Goal: Find contact information: Find contact information

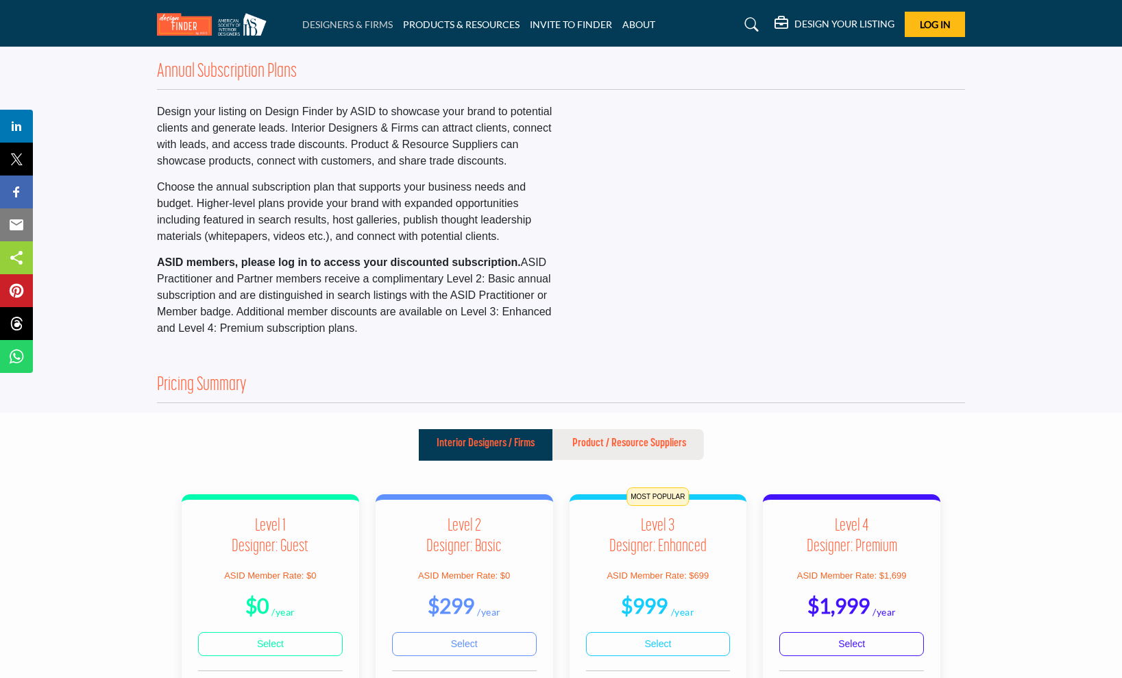
click at [377, 27] on link "DESIGNERS & FIRMS" at bounding box center [347, 25] width 90 height 12
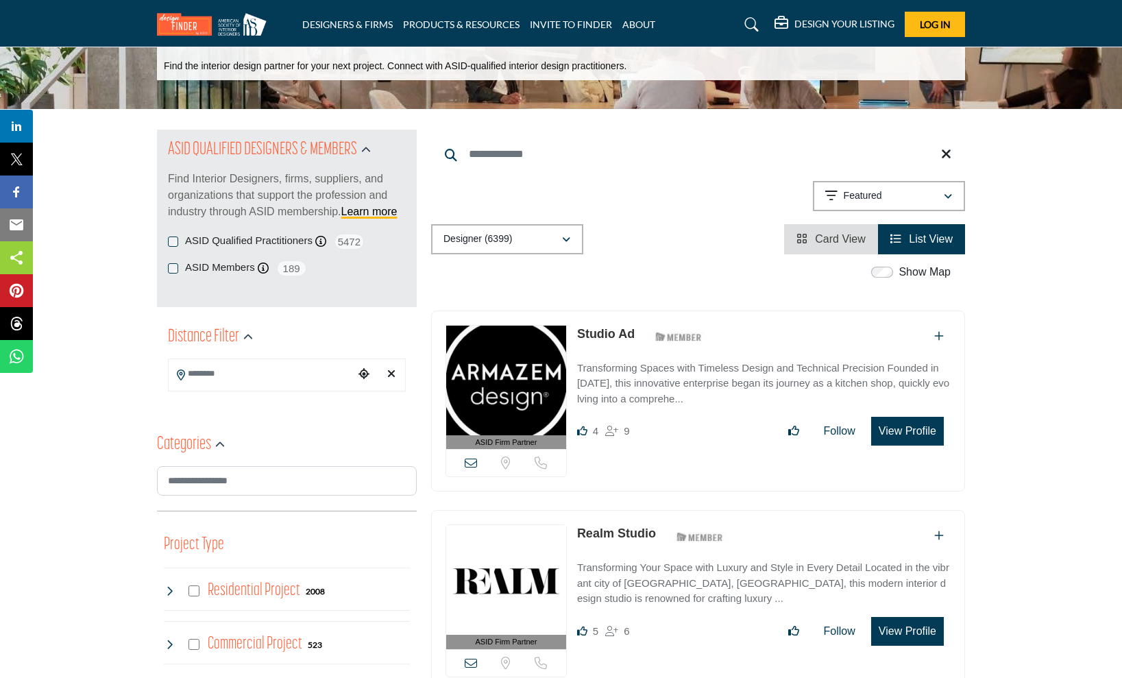
scroll to position [77, 0]
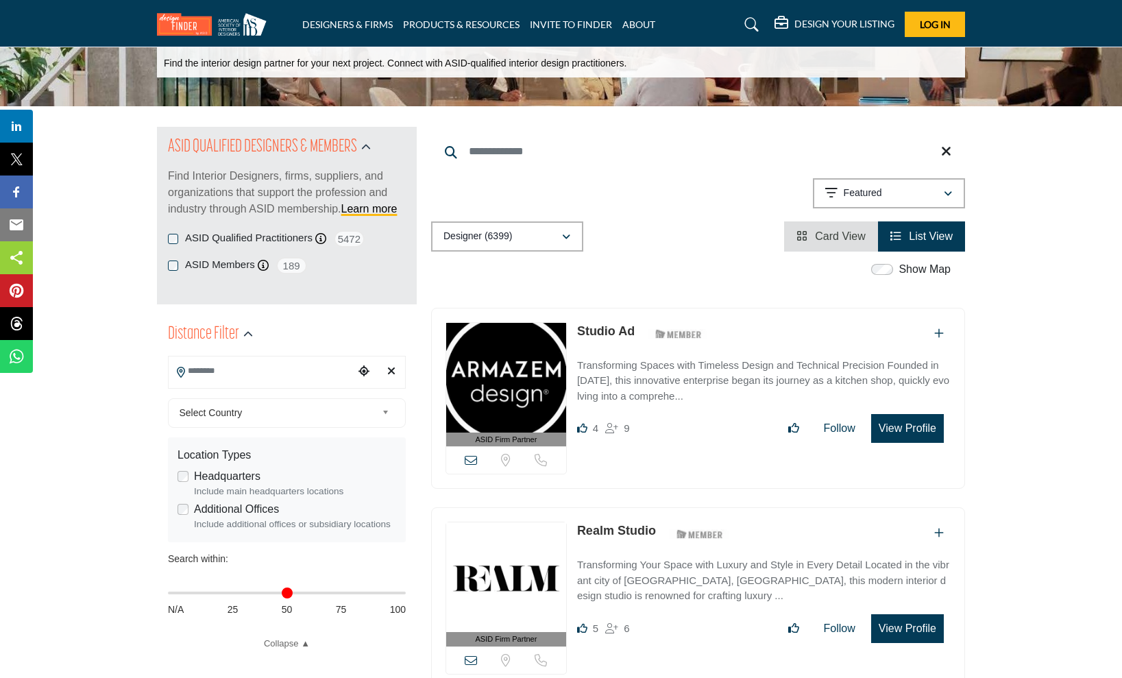
click at [256, 368] on input "Search Location" at bounding box center [261, 371] width 185 height 27
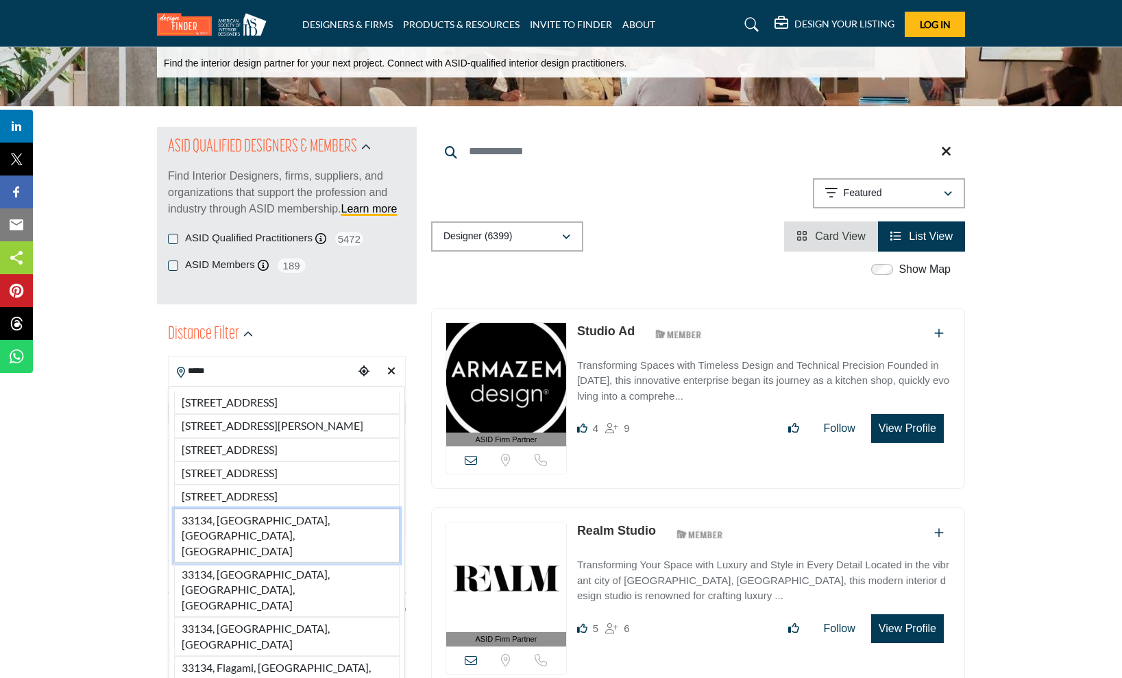
click at [271, 563] on li "33134, [GEOGRAPHIC_DATA], [GEOGRAPHIC_DATA], [GEOGRAPHIC_DATA]" at bounding box center [286, 535] width 225 height 54
type input "**********"
type input "***"
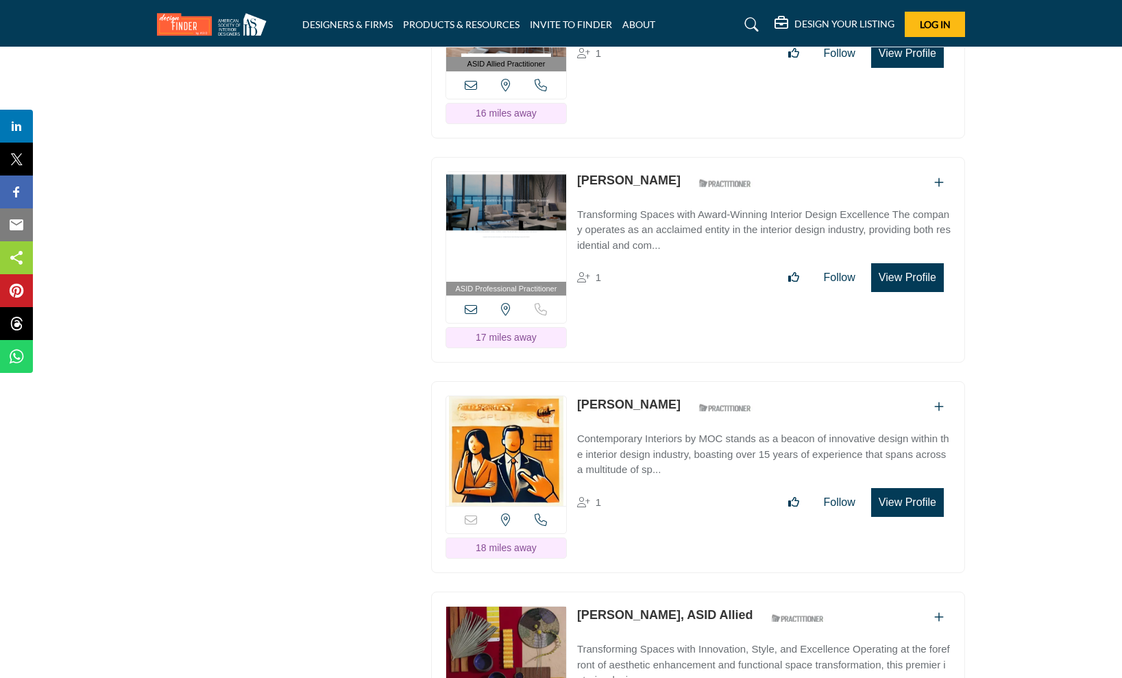
scroll to position [16927, 0]
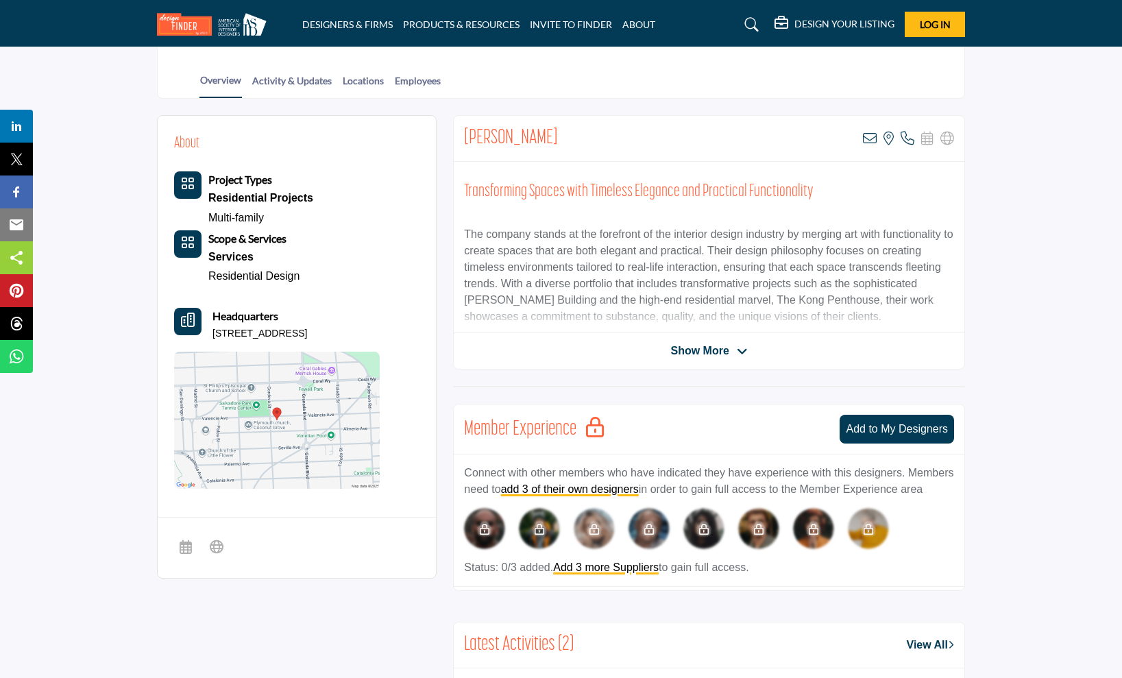
scroll to position [291, 0]
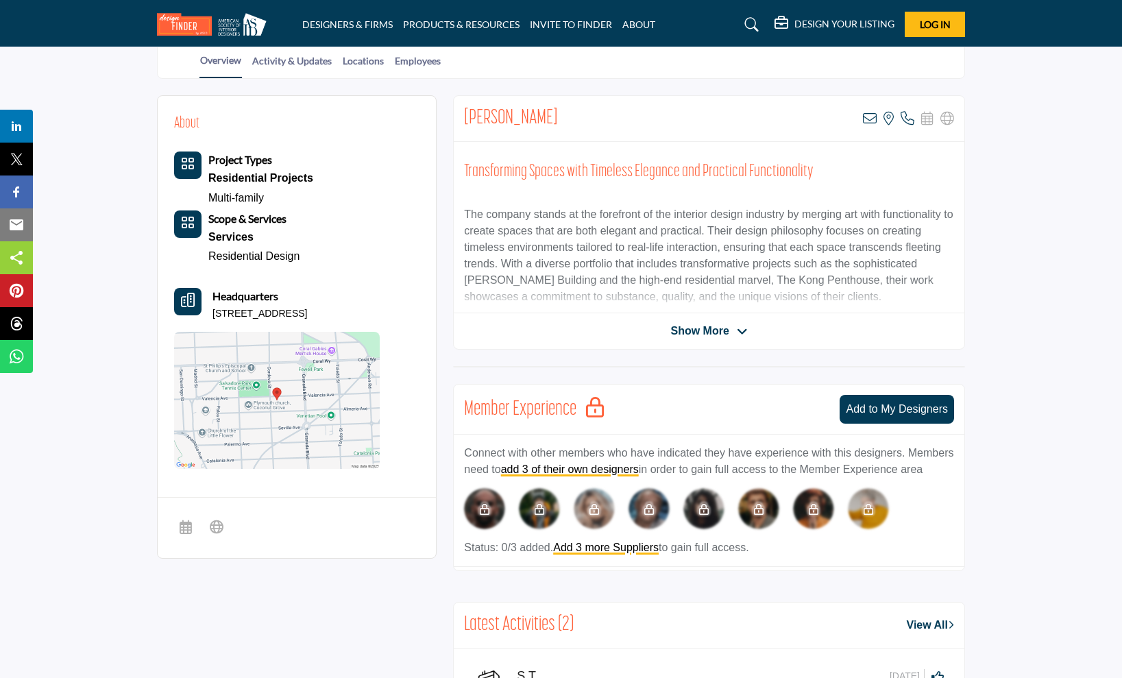
click at [676, 328] on span "Show More" at bounding box center [699, 331] width 58 height 16
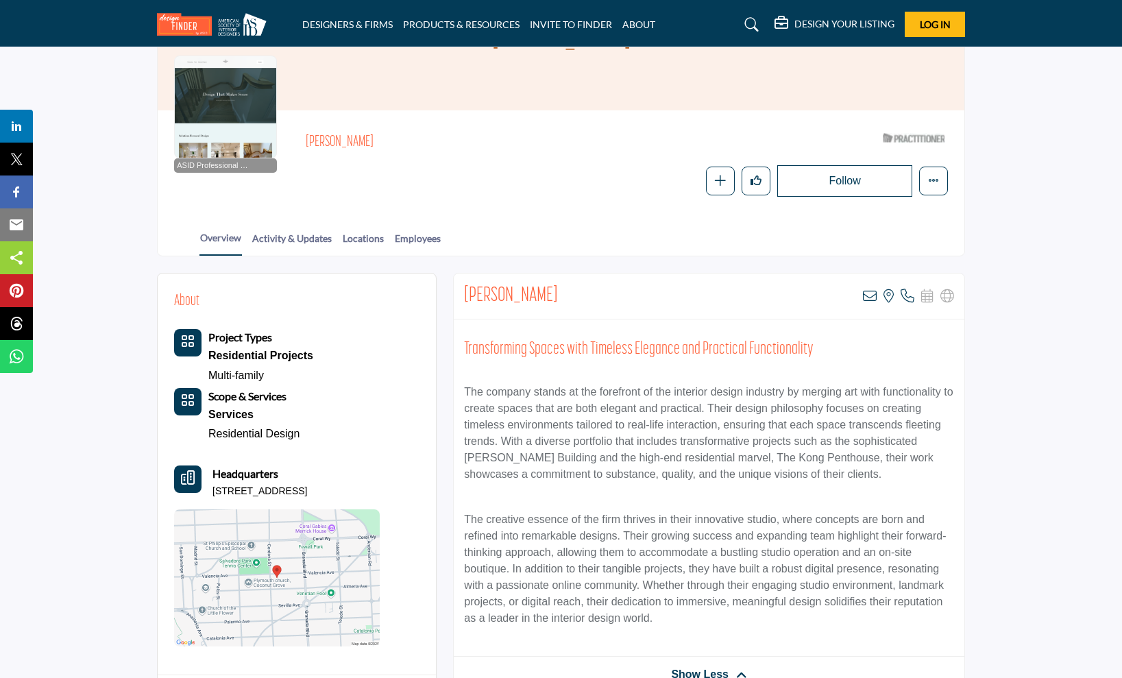
scroll to position [114, 0]
click at [441, 231] on link "Employees" at bounding box center [417, 242] width 47 height 24
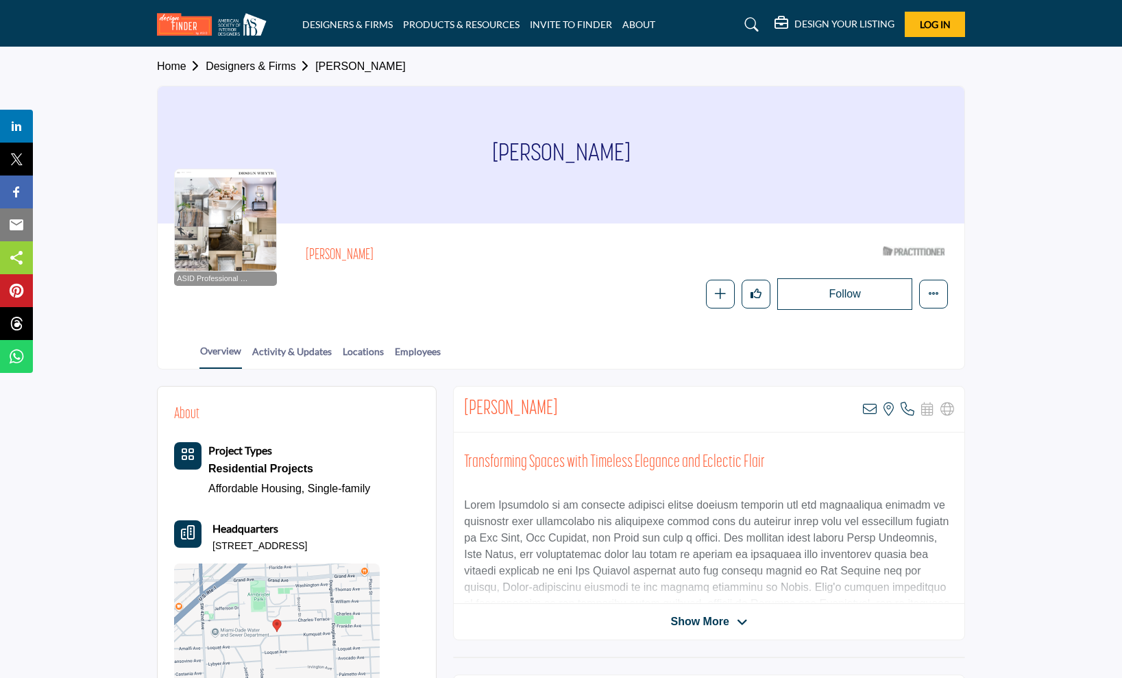
drag, startPoint x: 214, startPoint y: 544, endPoint x: 393, endPoint y: 548, distance: 178.9
click at [380, 548] on div "Headquarters 3981 Kumquat Ave, 33133-5611, USA" at bounding box center [277, 536] width 206 height 33
copy p "3981 Kumquat Ave, 33133-5611, USA"
drag, startPoint x: 527, startPoint y: 154, endPoint x: 631, endPoint y: 158, distance: 104.2
click at [630, 157] on div "Lisa Whyte" at bounding box center [561, 154] width 806 height 137
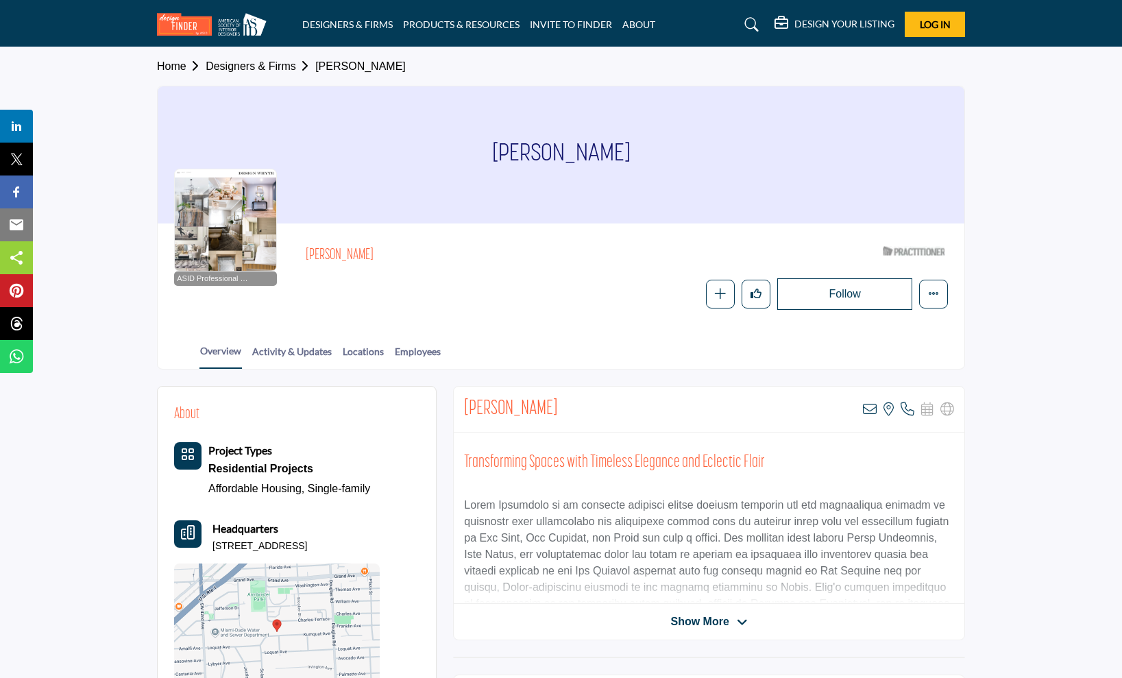
copy h1 "Lisa Whyte"
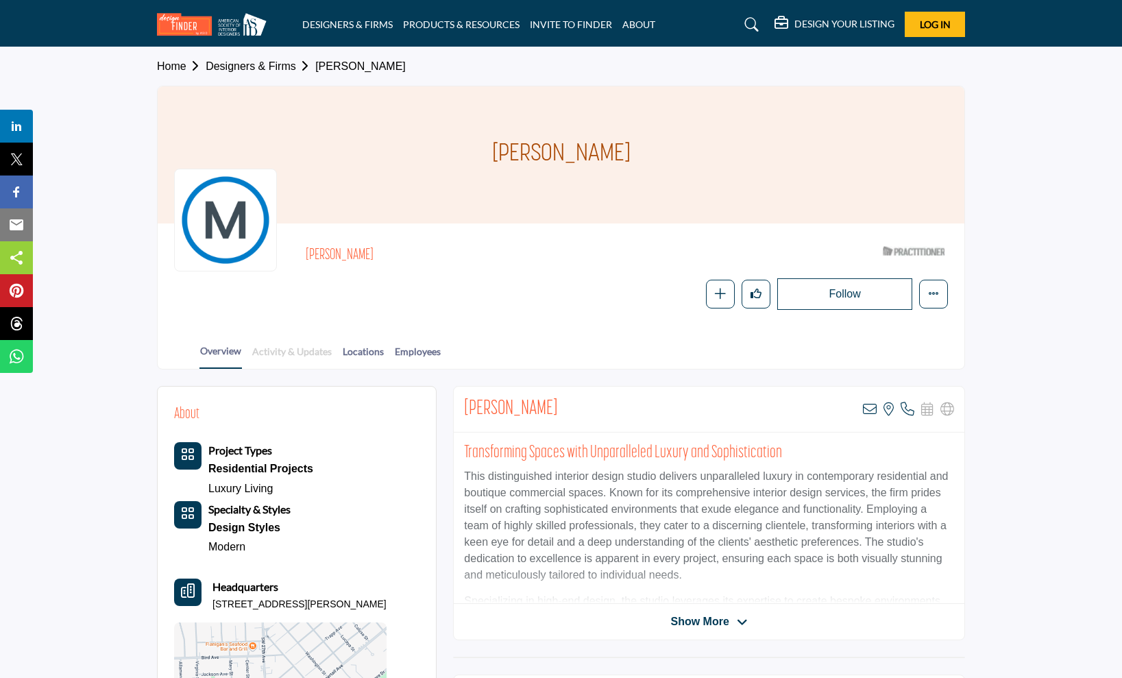
click at [322, 356] on link "Activity & Updates" at bounding box center [291, 356] width 81 height 24
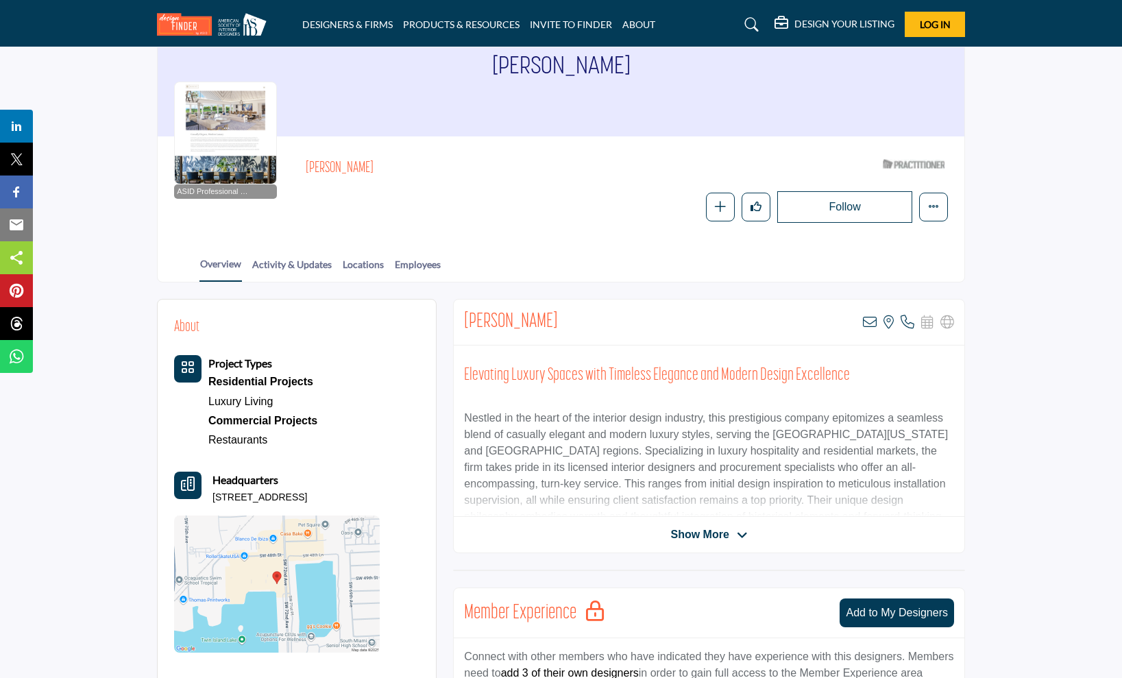
scroll to position [126, 0]
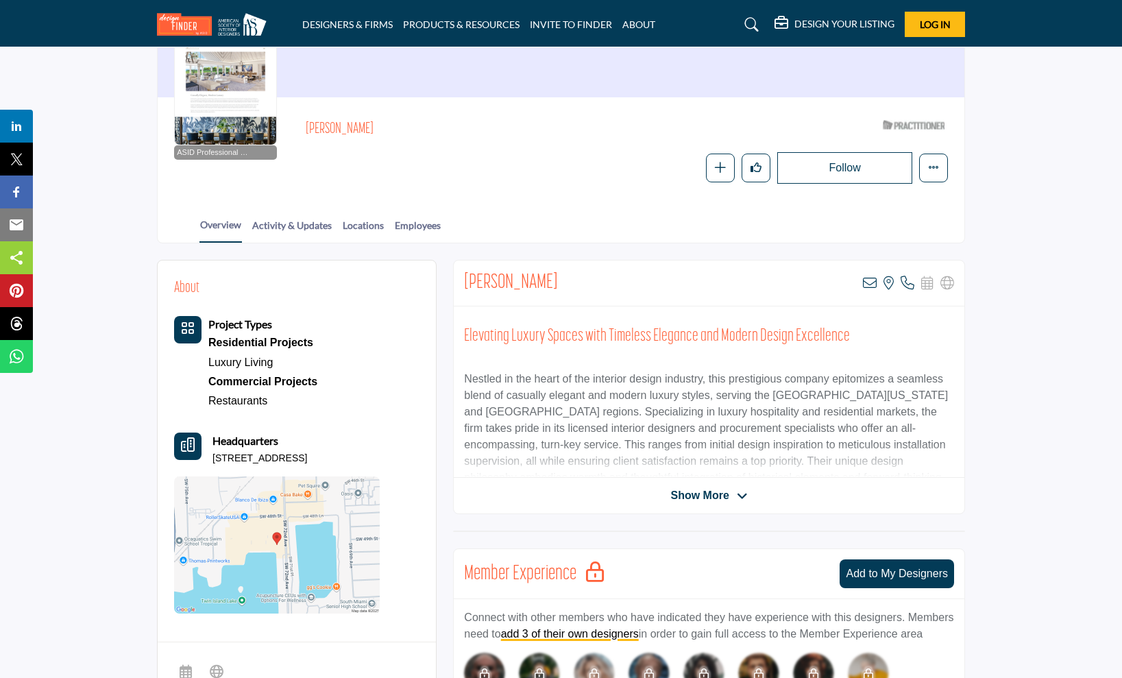
drag, startPoint x: 213, startPoint y: 455, endPoint x: 719, endPoint y: 193, distance: 570.3
click at [434, 461] on div "About Project Types Residential Projects Luxury Living Commercial Projects Rest…" at bounding box center [297, 445] width 278 height 371
copy p "4912 SW 72nd Ave, 33155-5527, USA"
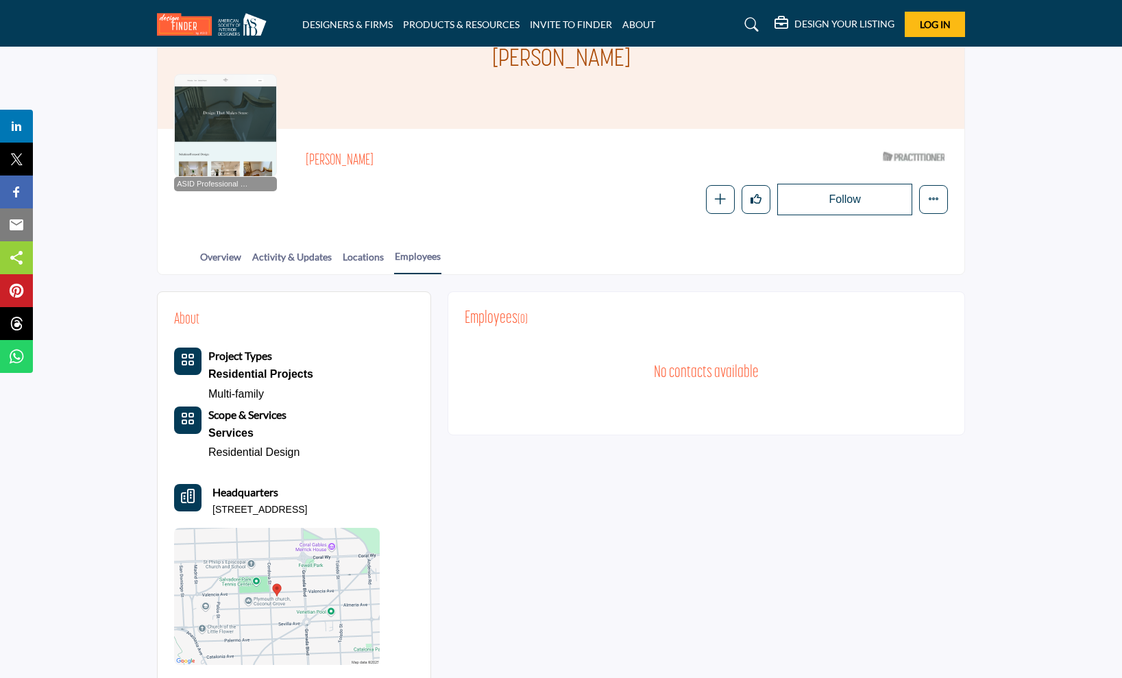
scroll to position [95, 0]
drag, startPoint x: 375, startPoint y: 503, endPoint x: 213, endPoint y: 503, distance: 162.4
click at [209, 506] on div "Headquarters [STREET_ADDRESS]" at bounding box center [277, 500] width 206 height 33
drag, startPoint x: 406, startPoint y: 162, endPoint x: 305, endPoint y: 160, distance: 101.4
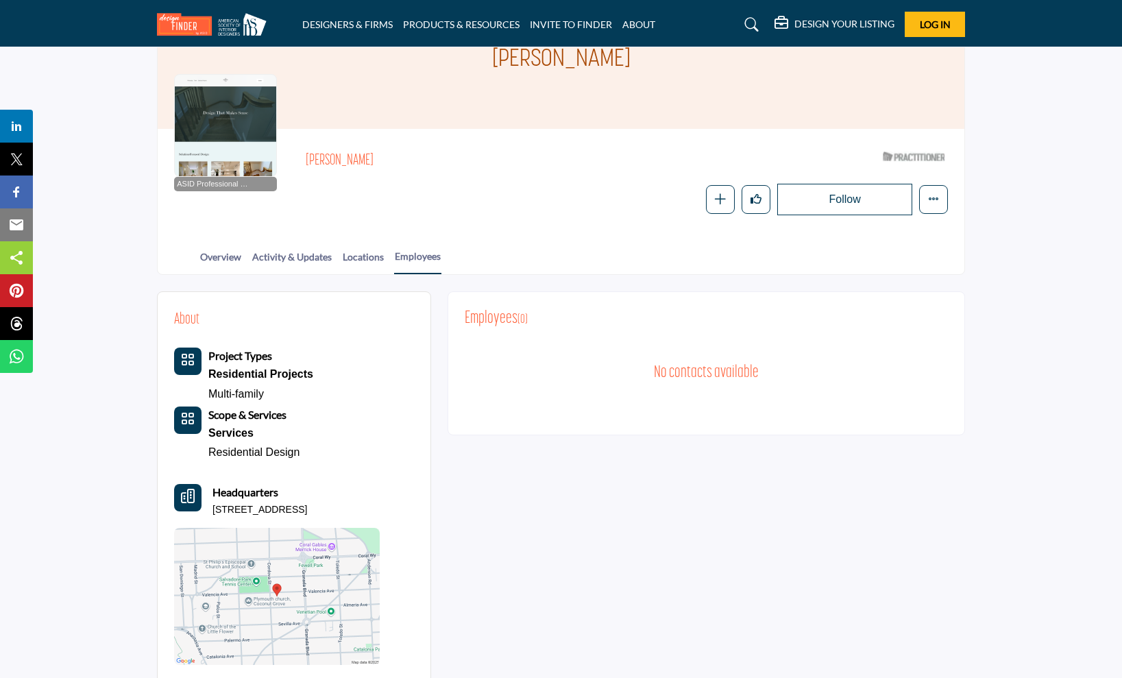
click at [306, 160] on h2 "[PERSON_NAME]" at bounding box center [494, 161] width 377 height 18
